Goal: Information Seeking & Learning: Learn about a topic

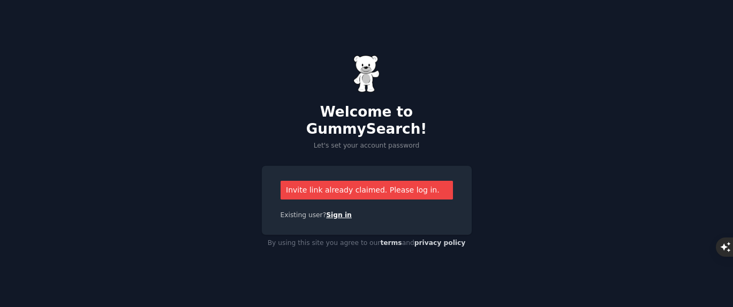
click at [336, 212] on link "Sign in" at bounding box center [339, 215] width 26 height 7
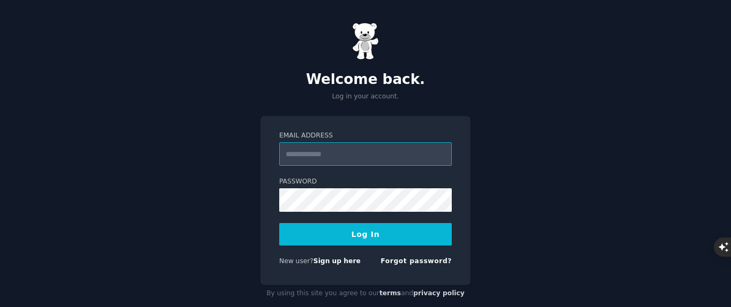
type input "**********"
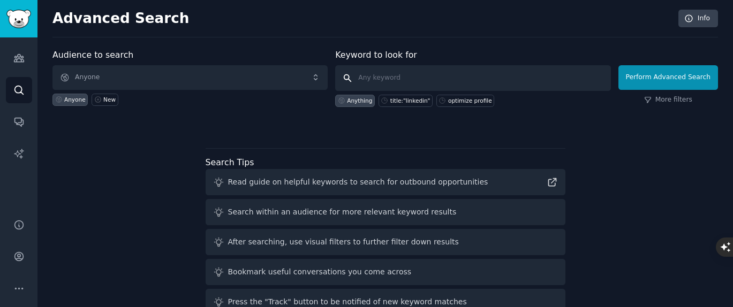
click at [396, 82] on input "text" at bounding box center [472, 78] width 275 height 26
type input "education"
click button "Perform Advanced Search" at bounding box center [669, 77] width 100 height 25
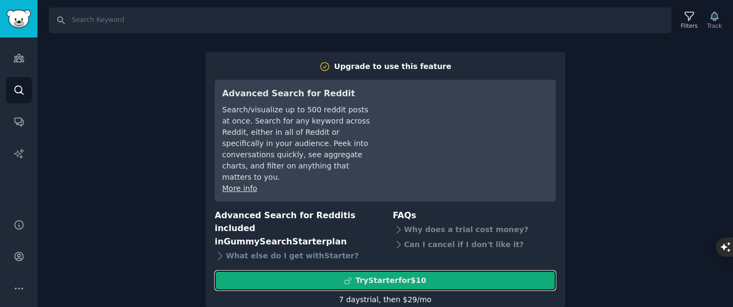
click at [384, 275] on div "Try Starter for $10" at bounding box center [391, 280] width 71 height 11
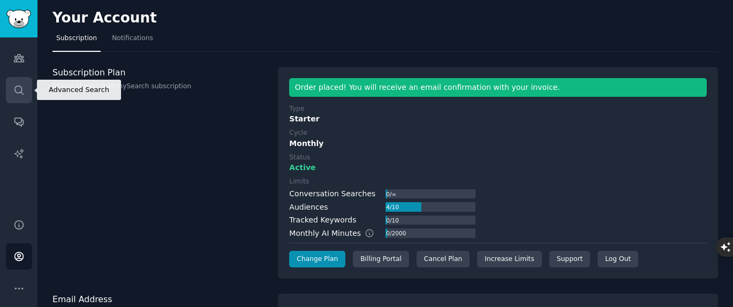
click at [19, 90] on icon "Sidebar" at bounding box center [18, 90] width 11 height 11
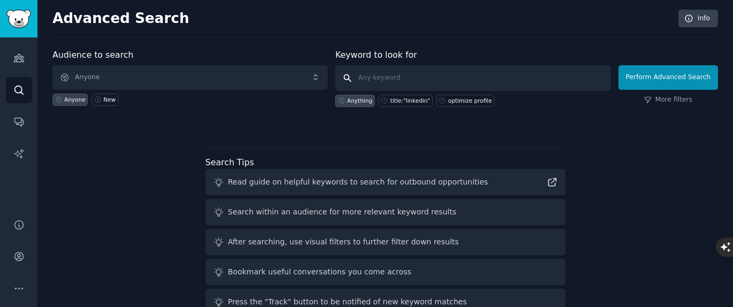
click at [392, 80] on input "text" at bounding box center [472, 78] width 275 height 26
type input "education"
click button "Perform Advanced Search" at bounding box center [669, 77] width 100 height 25
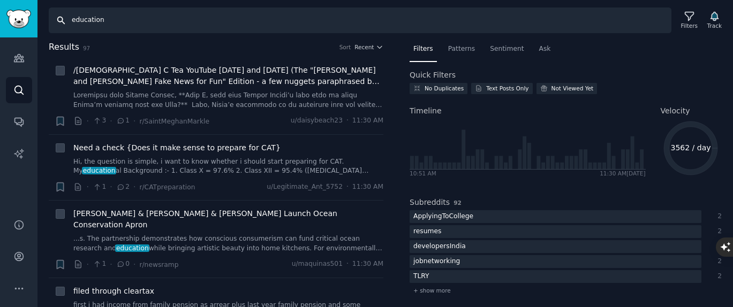
click at [116, 19] on input "education" at bounding box center [360, 20] width 623 height 26
drag, startPoint x: 104, startPoint y: 20, endPoint x: 70, endPoint y: 19, distance: 34.3
click at [70, 19] on input "education" at bounding box center [360, 20] width 623 height 26
paste input "Special Education"
type input "Special Education"
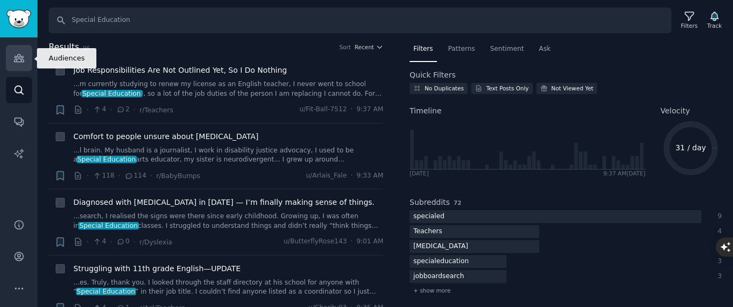
click at [20, 57] on icon "Sidebar" at bounding box center [18, 57] width 11 height 11
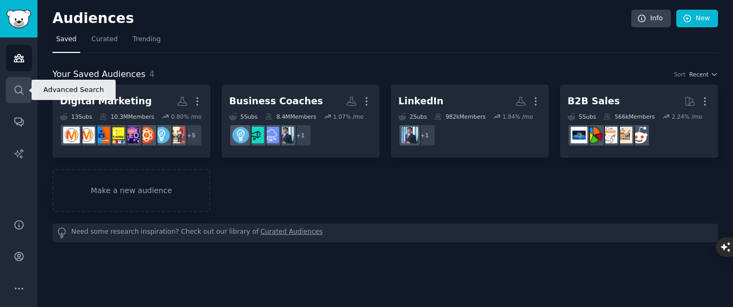
click at [19, 91] on icon "Sidebar" at bounding box center [18, 90] width 11 height 11
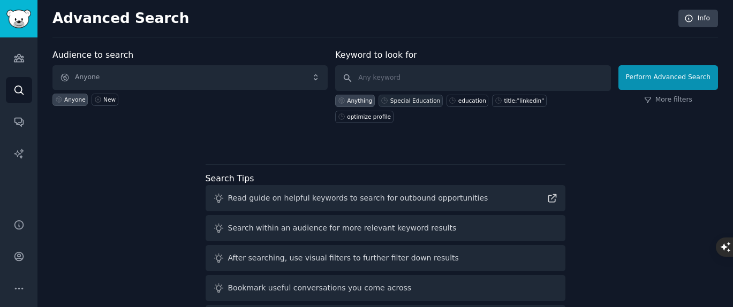
click at [417, 100] on div "Special Education" at bounding box center [415, 100] width 50 height 7
type input "Special Education"
click at [360, 101] on div "Anything" at bounding box center [359, 100] width 25 height 7
click at [386, 81] on input "text" at bounding box center [472, 78] width 275 height 26
click at [416, 102] on div "Special Education" at bounding box center [415, 100] width 50 height 7
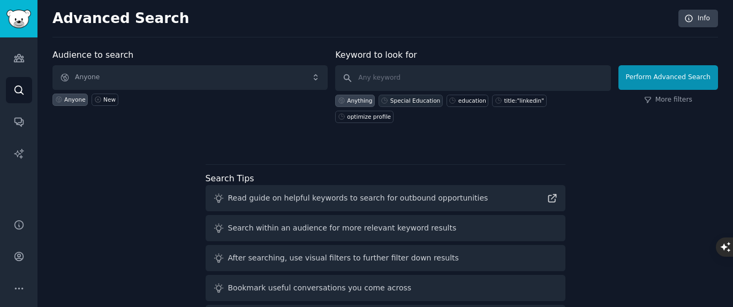
type input "Special Education"
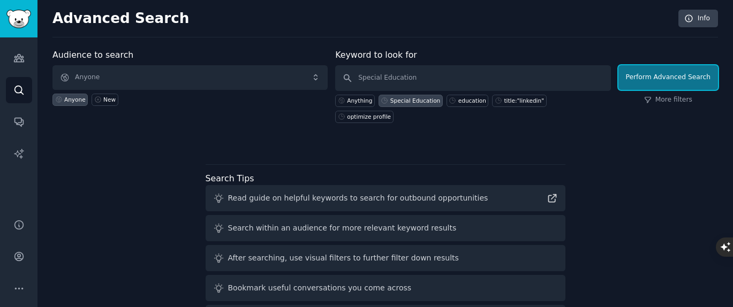
click at [694, 77] on button "Perform Advanced Search" at bounding box center [669, 77] width 100 height 25
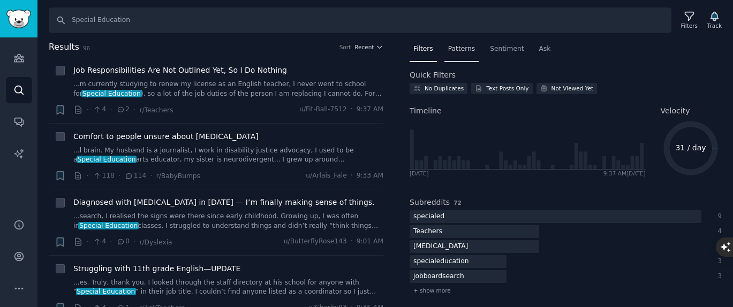
click at [463, 48] on span "Patterns" at bounding box center [461, 49] width 27 height 10
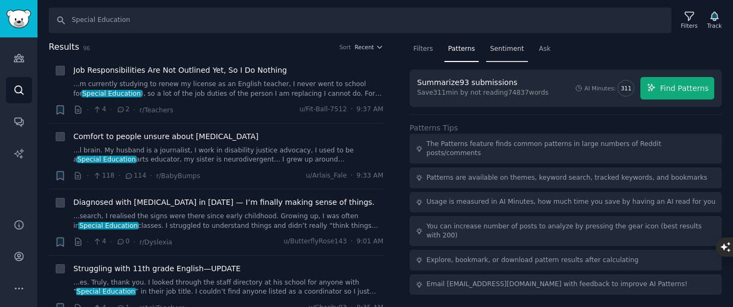
click at [507, 50] on span "Sentiment" at bounding box center [507, 49] width 34 height 10
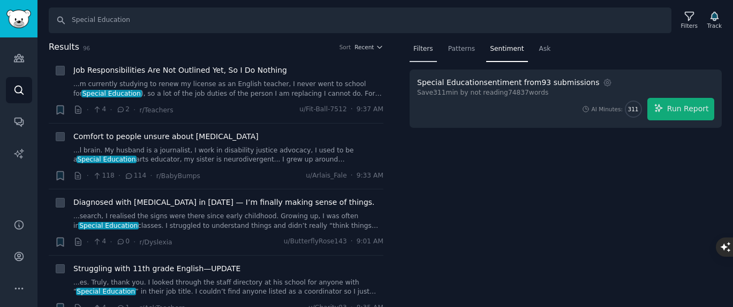
click at [425, 47] on span "Filters" at bounding box center [424, 49] width 20 height 10
